Goal: Task Accomplishment & Management: Use online tool/utility

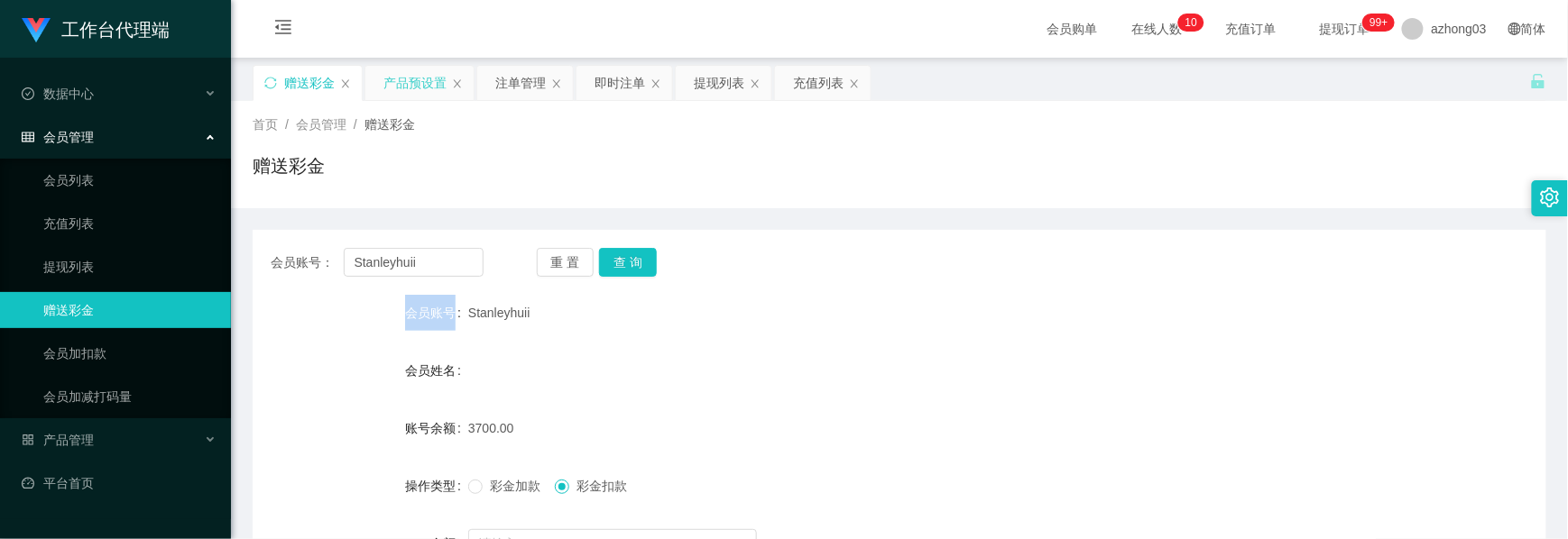
click at [398, 91] on div "产品预设置" at bounding box center [415, 83] width 63 height 34
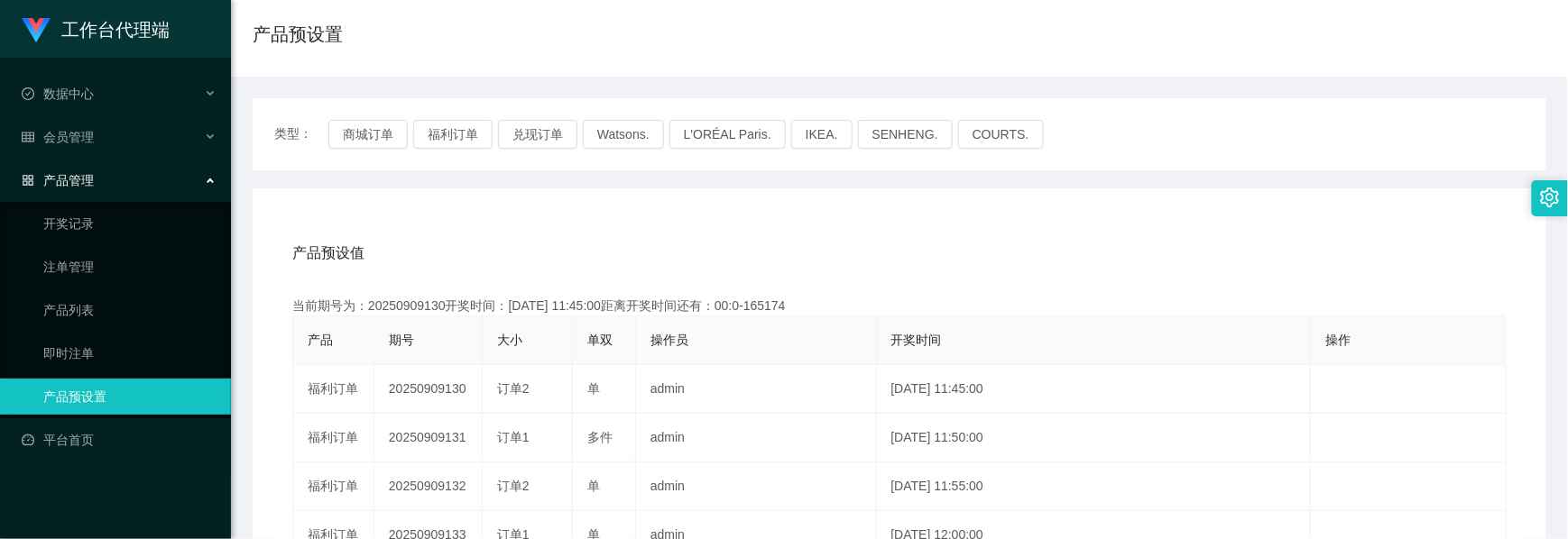
scroll to position [240, 0]
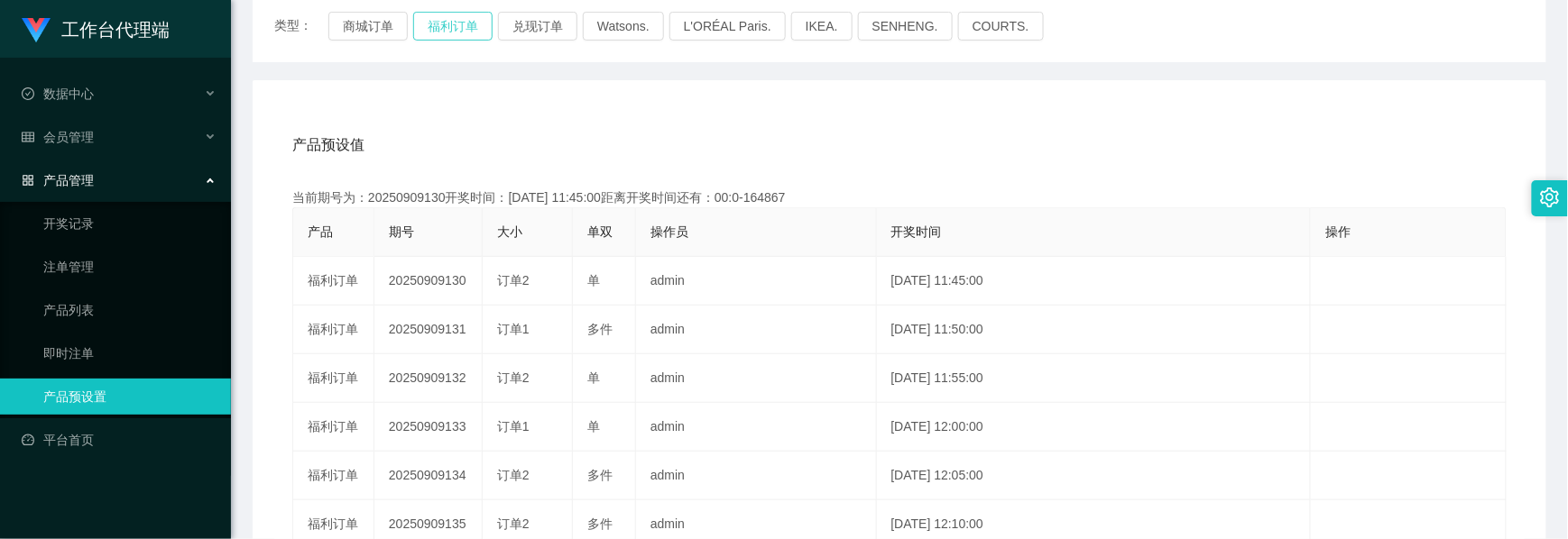
click at [462, 26] on button "福利订单" at bounding box center [453, 26] width 80 height 29
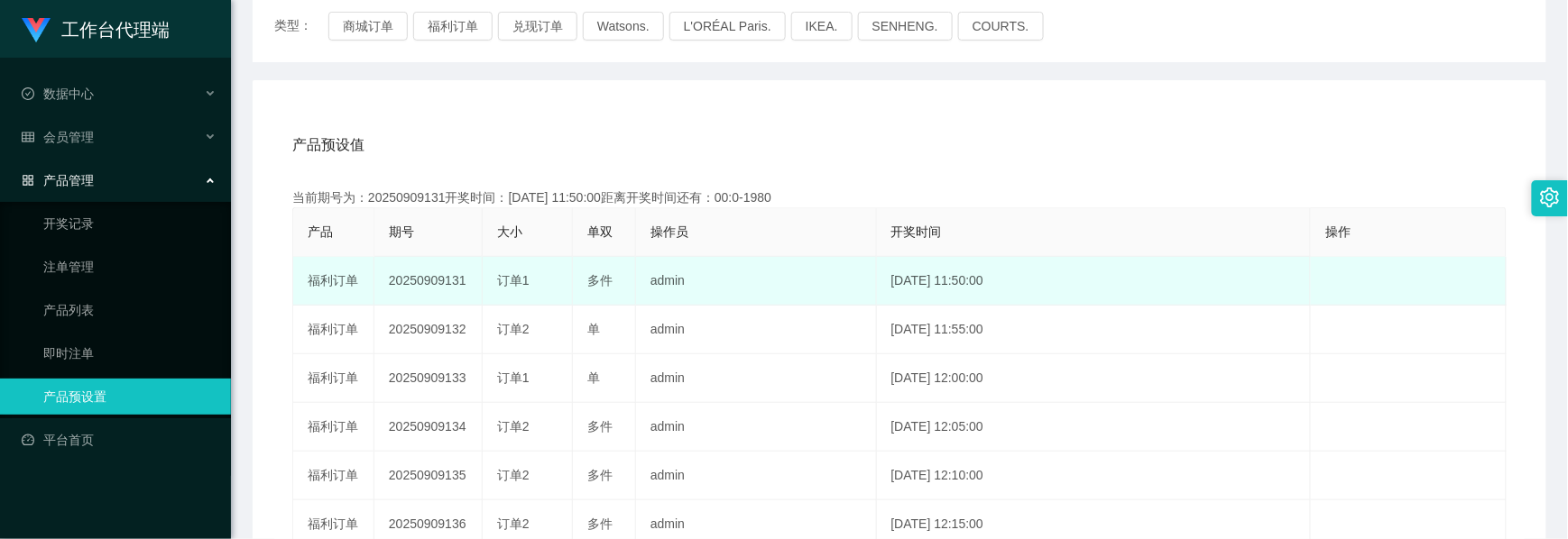
click at [411, 282] on td "20250909131" at bounding box center [428, 281] width 109 height 49
click at [412, 282] on td "20250909131" at bounding box center [428, 281] width 109 height 49
copy td "20250909131"
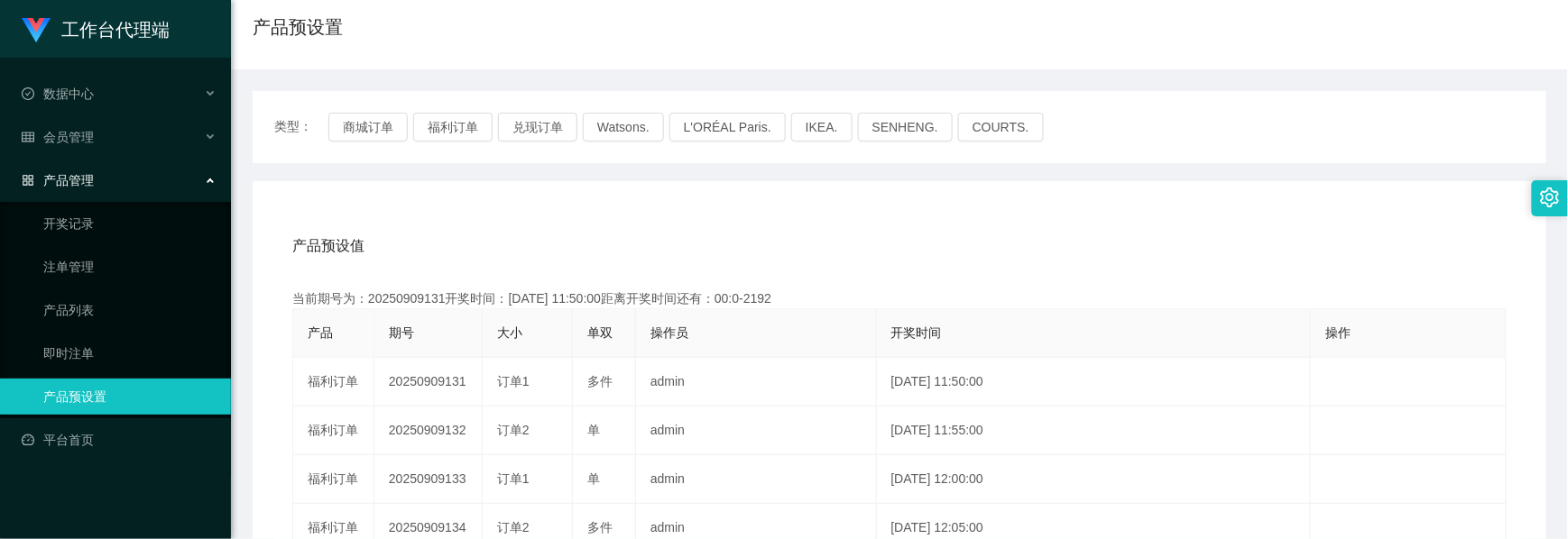
scroll to position [0, 0]
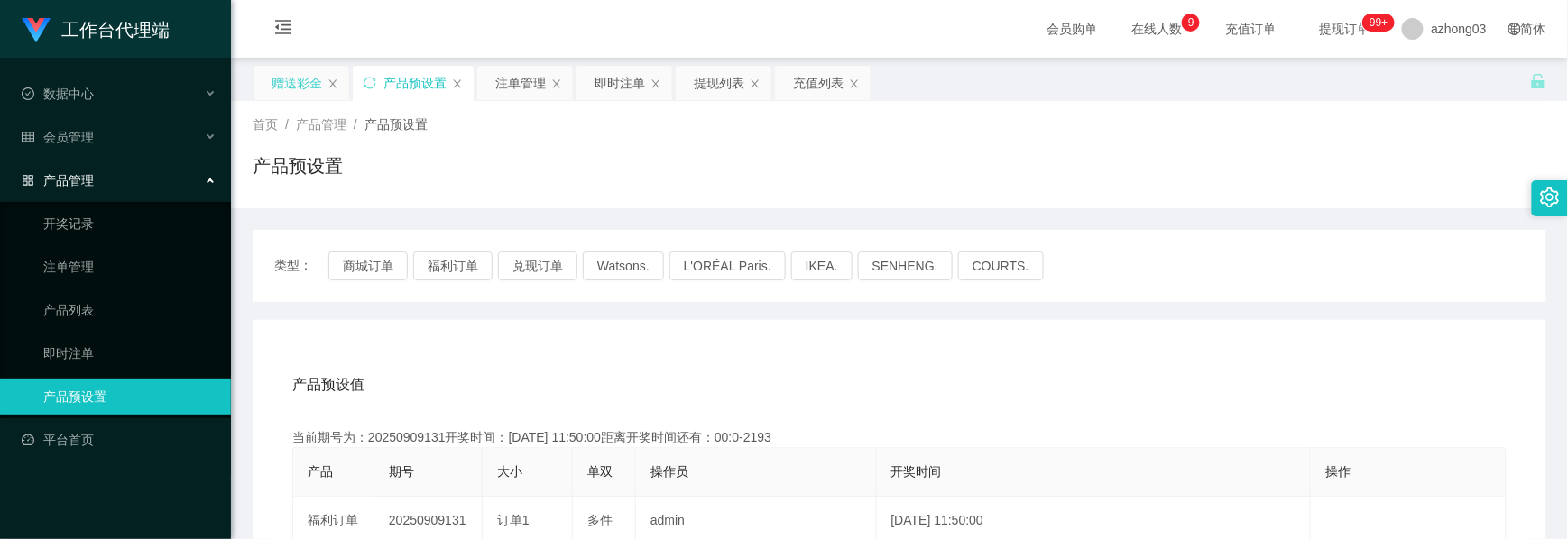
click at [317, 91] on div "赠送彩金" at bounding box center [297, 83] width 50 height 34
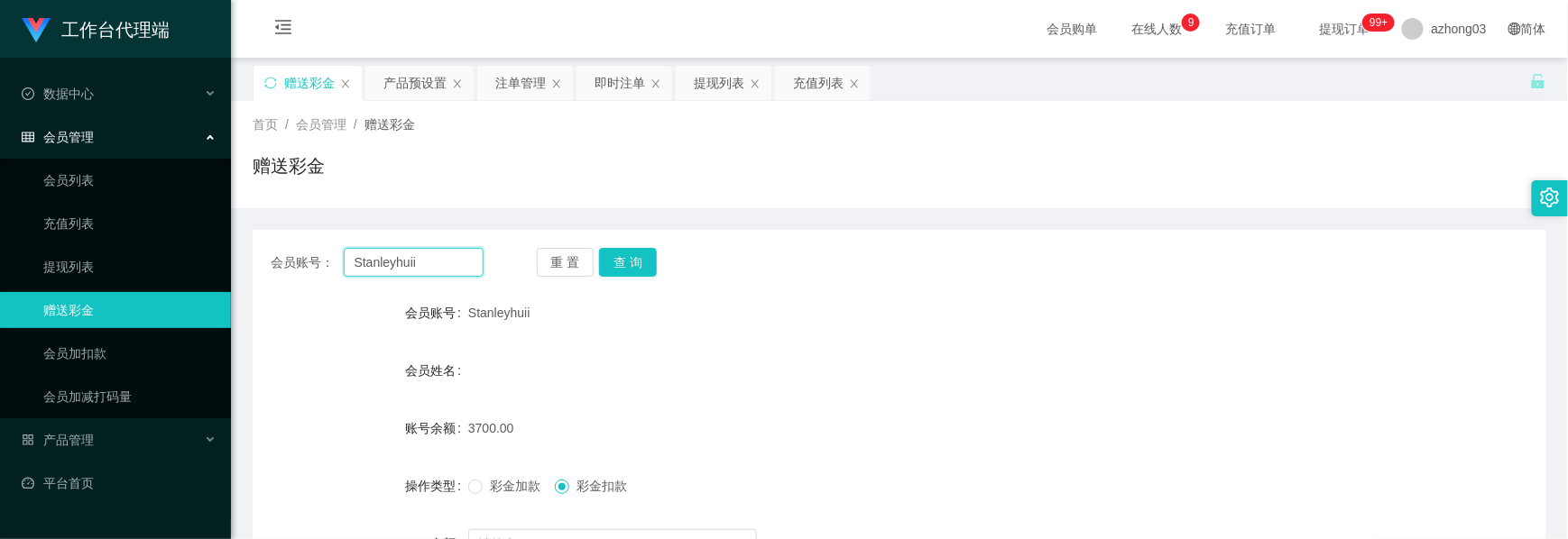
drag, startPoint x: 431, startPoint y: 273, endPoint x: 311, endPoint y: 245, distance: 123.2
click at [311, 245] on div "会员账号： [PERSON_NAME] 重 置 查 询 会员账号 Stanleyhuii 会员姓名 账号余额 3700.00 操作类型 彩金加款 彩金扣款 金…" at bounding box center [899, 444] width 1293 height 430
paste input "Jimmyhoo"
type input "Jimmyhoo"
click at [624, 260] on button "查 询" at bounding box center [628, 262] width 58 height 29
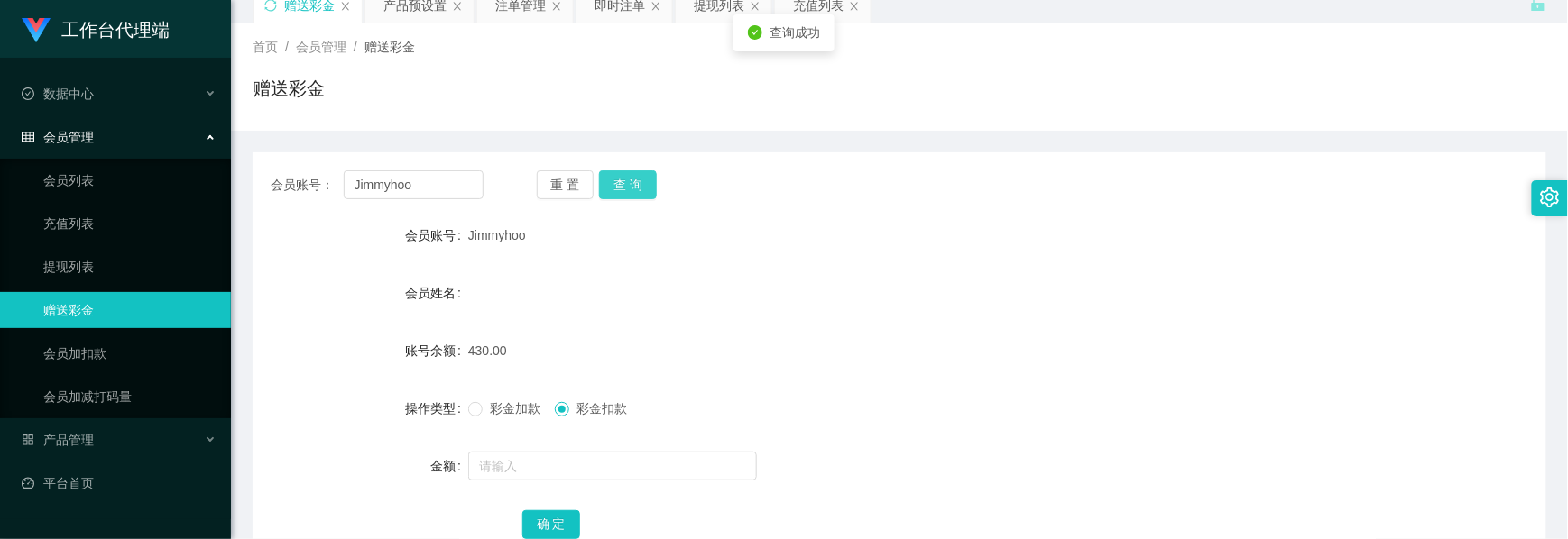
scroll to position [120, 0]
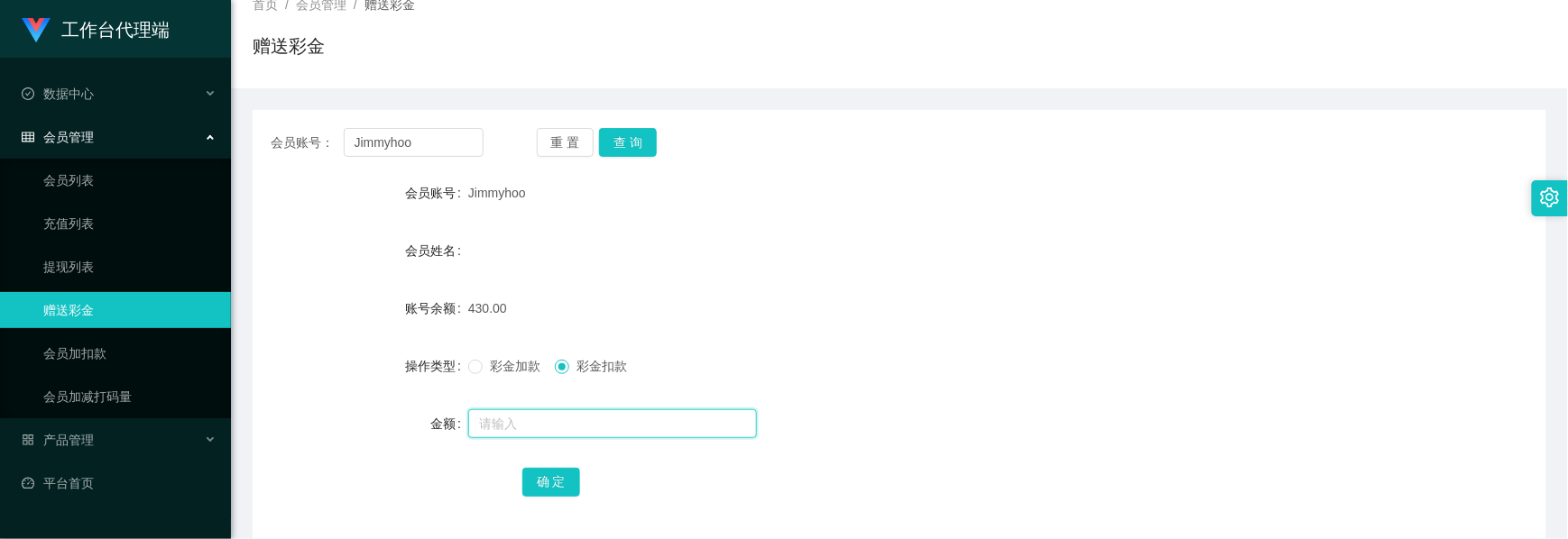
click at [508, 430] on input "text" at bounding box center [612, 423] width 289 height 29
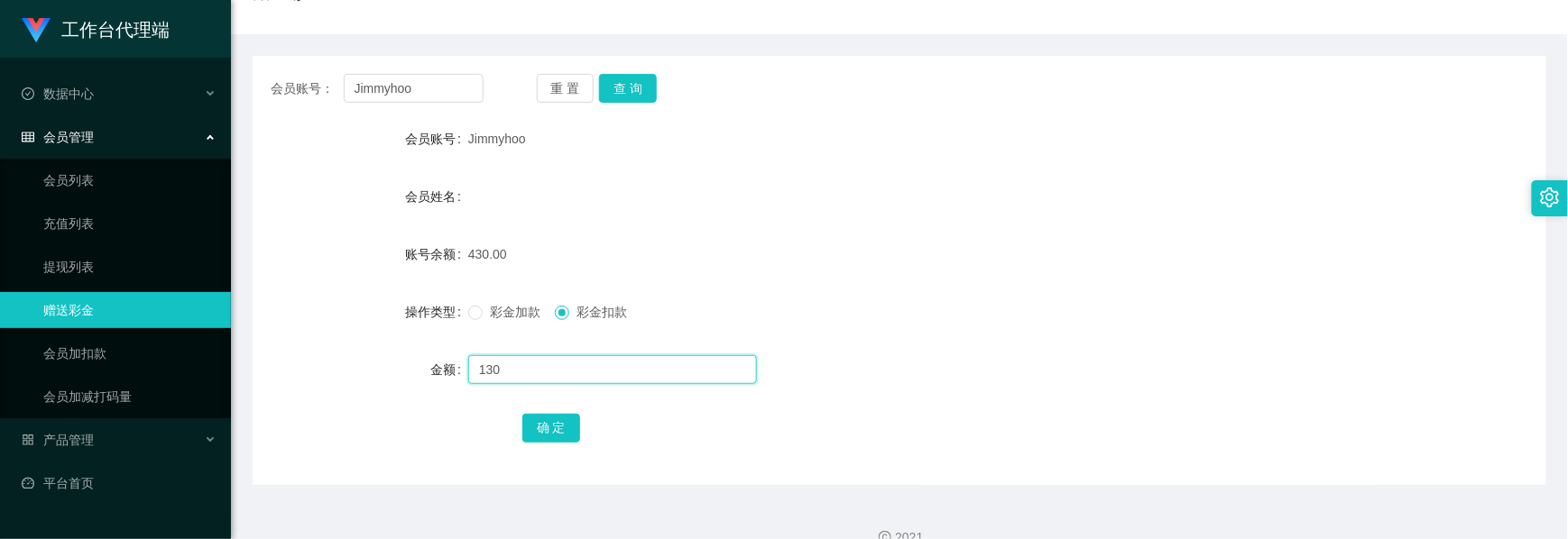
scroll to position [203, 0]
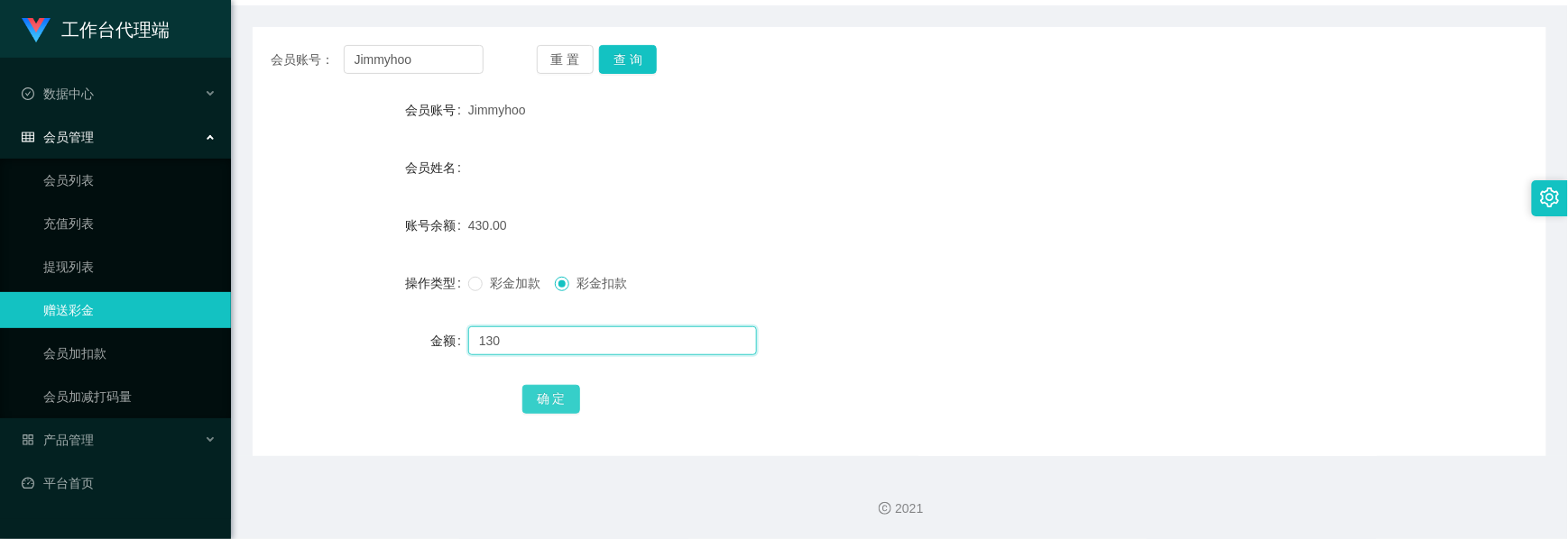
type input "130"
click at [552, 404] on button "确 定" at bounding box center [551, 399] width 58 height 29
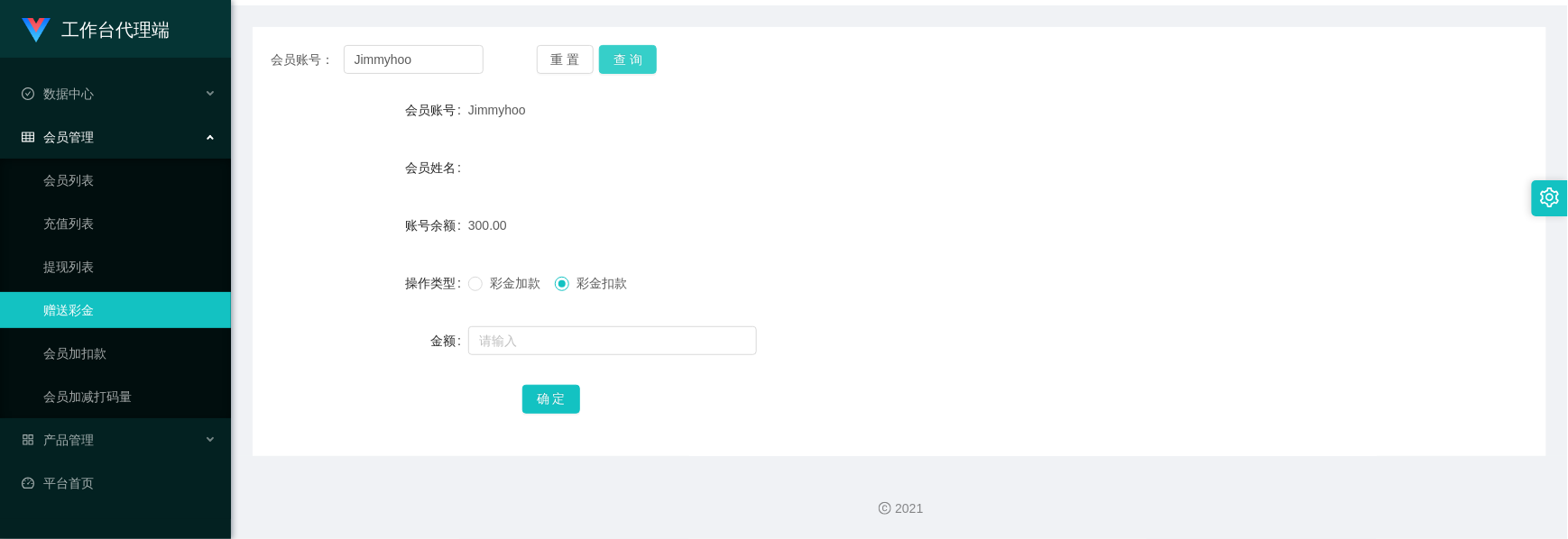
click at [638, 66] on button "查 询" at bounding box center [628, 59] width 58 height 29
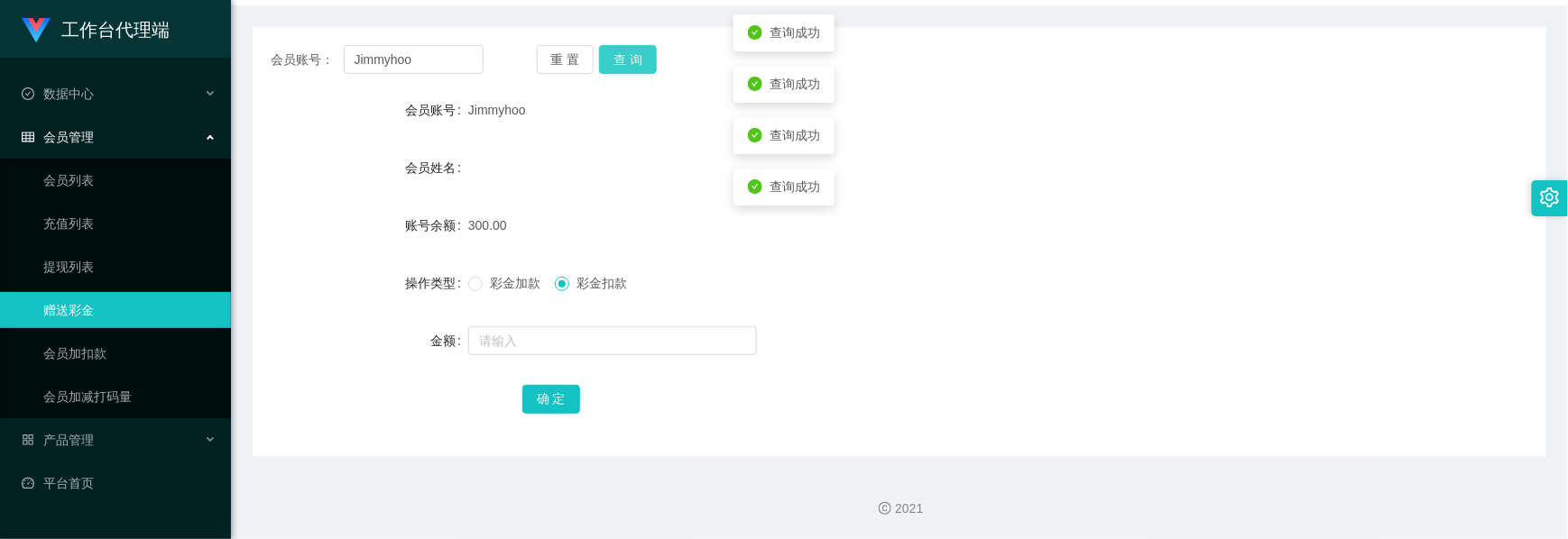
click at [638, 66] on button "查 询" at bounding box center [628, 59] width 58 height 29
